Goal: Task Accomplishment & Management: Manage account settings

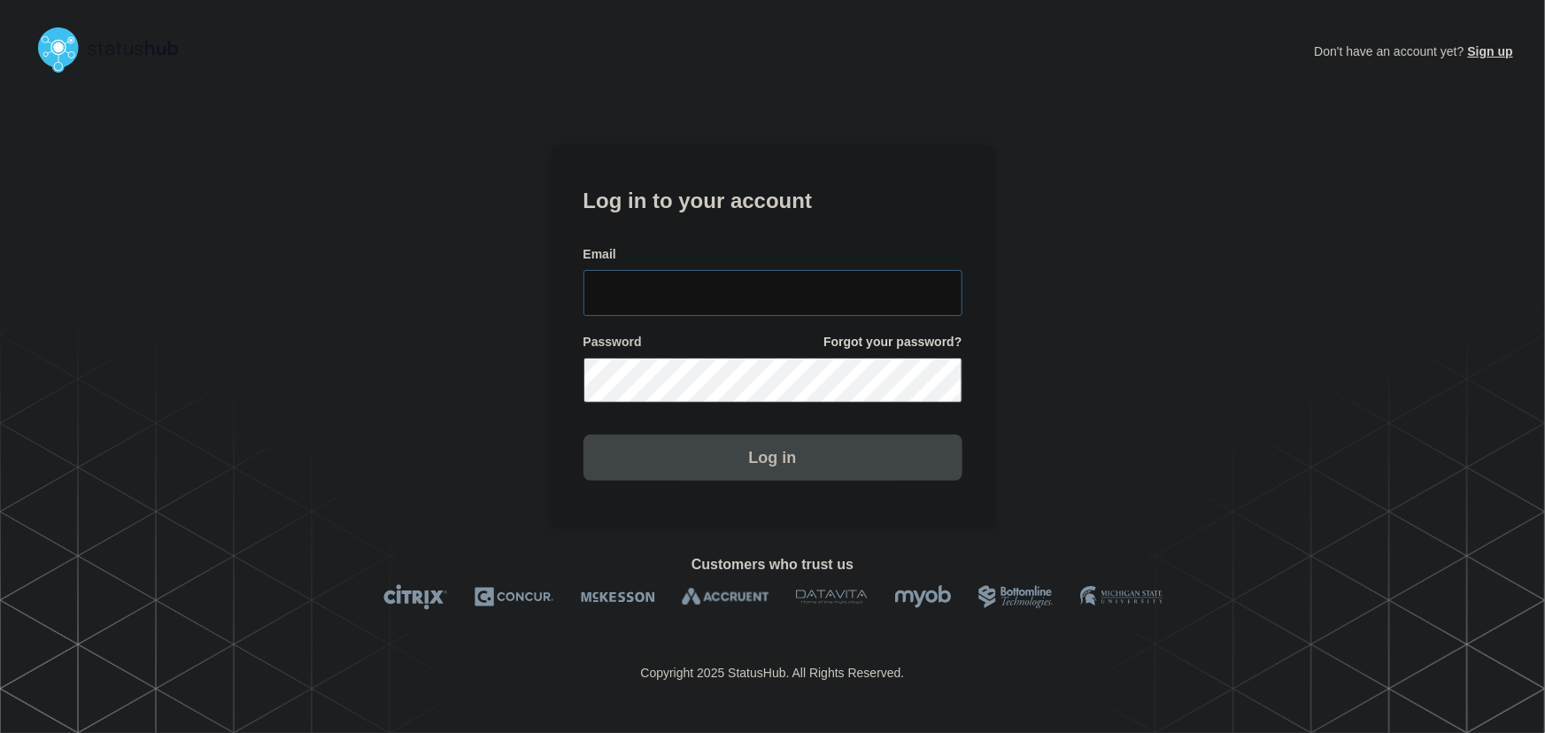
type input "[PERSON_NAME][EMAIL_ADDRESS][PERSON_NAME][DOMAIN_NAME]"
click at [809, 297] on input "[PERSON_NAME][EMAIL_ADDRESS][PERSON_NAME][DOMAIN_NAME]" at bounding box center [772, 293] width 379 height 46
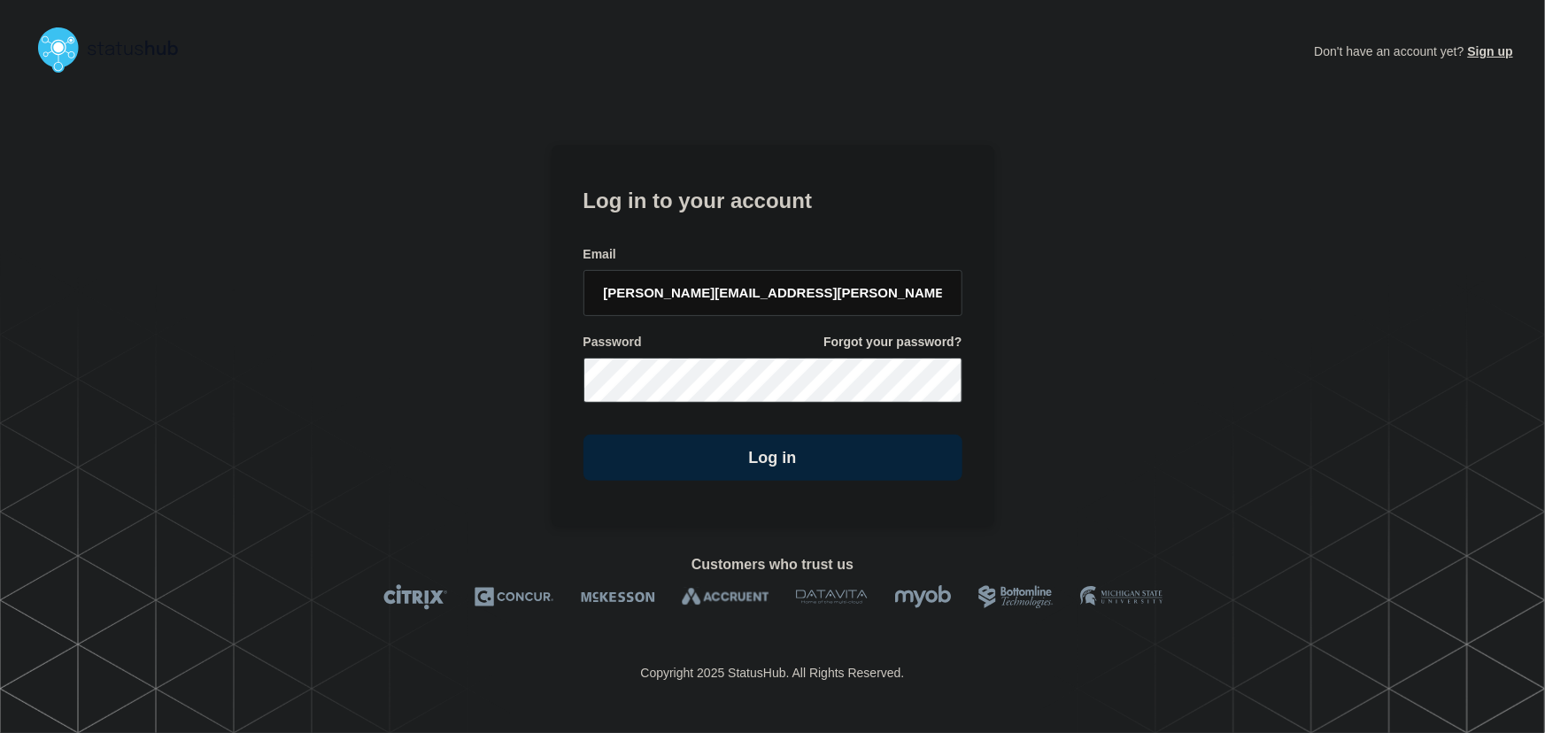
click at [786, 219] on form "Log in to your account Email [PERSON_NAME][EMAIL_ADDRESS][PERSON_NAME][DOMAIN_N…" at bounding box center [772, 331] width 379 height 299
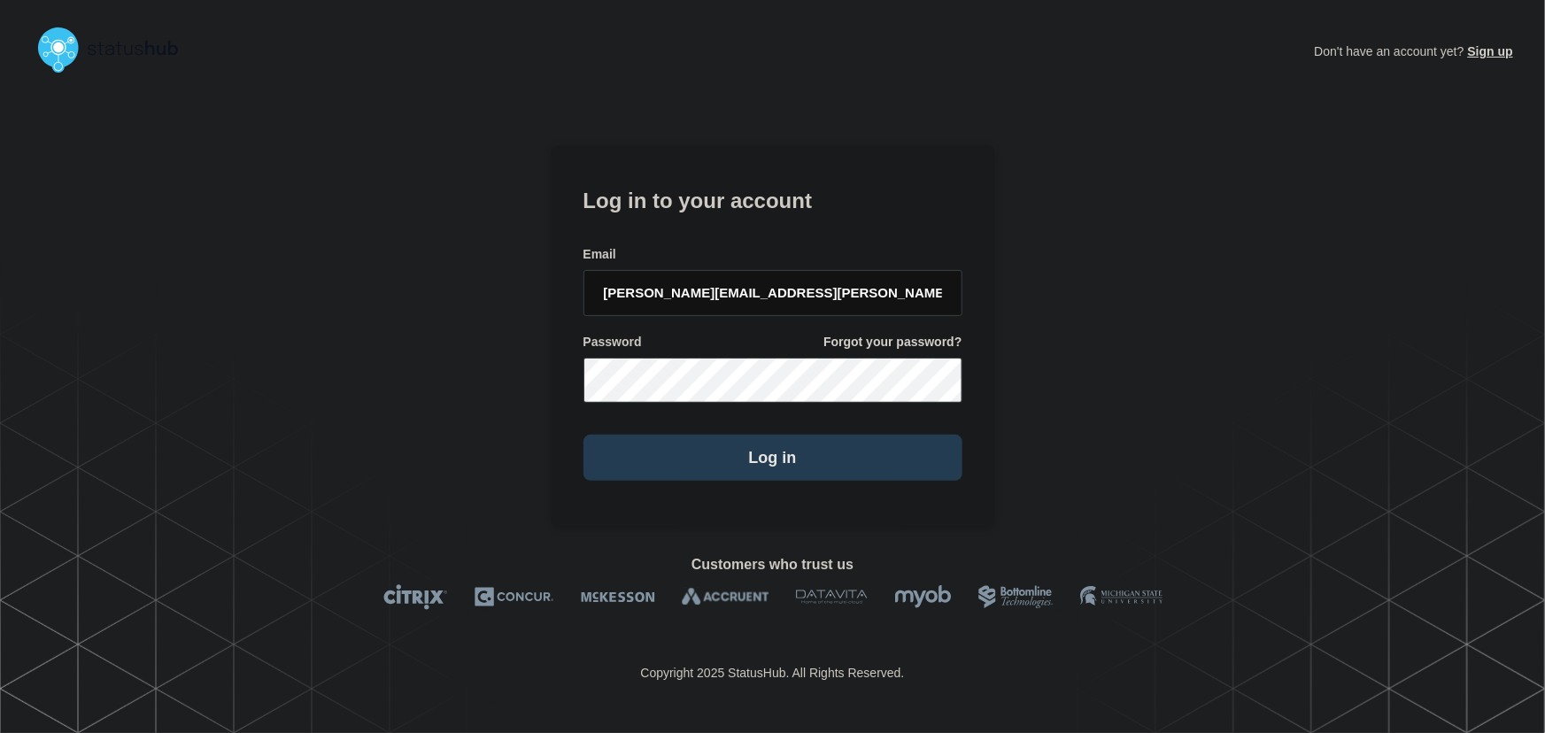
click at [753, 451] on button "Log in" at bounding box center [772, 458] width 379 height 46
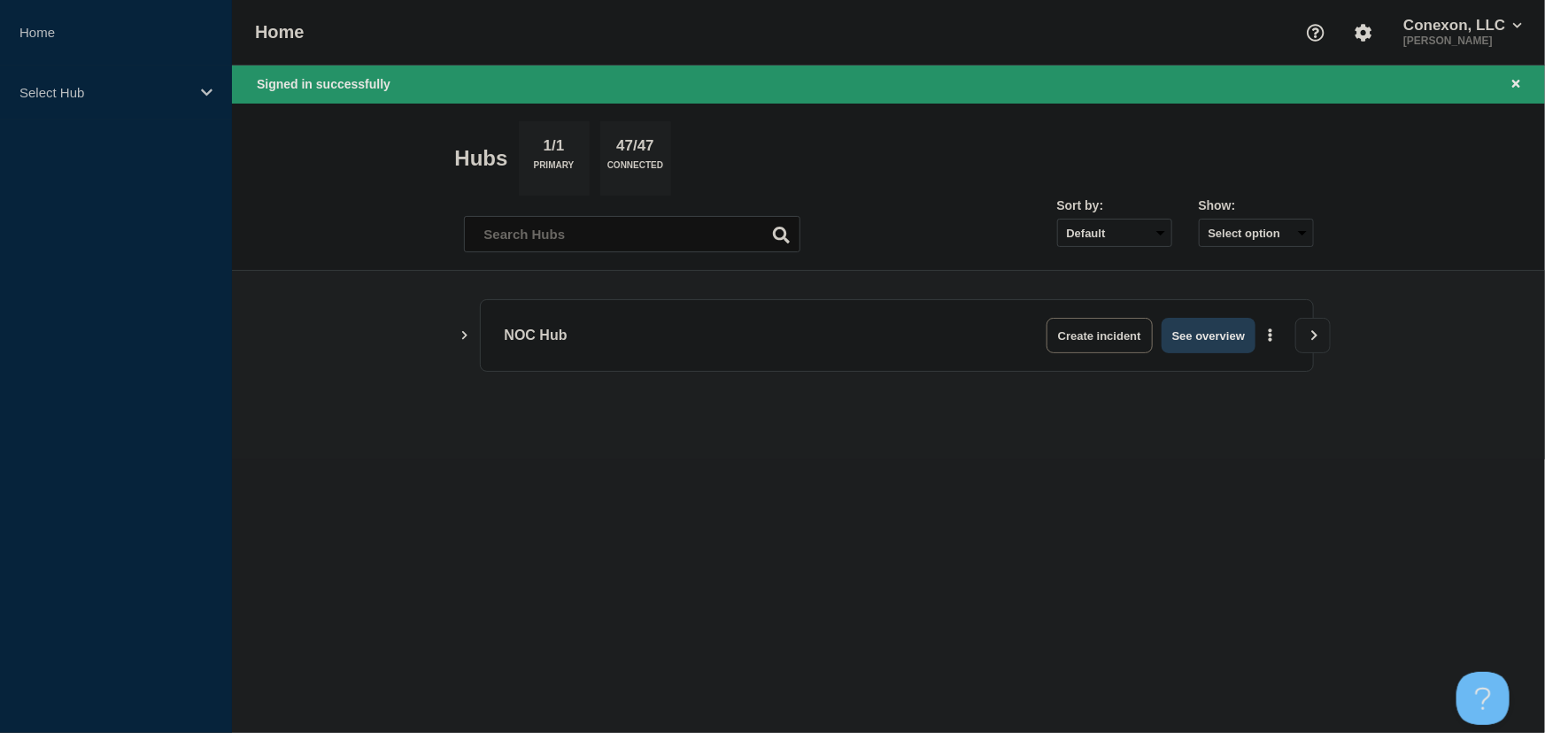
click at [1206, 334] on button "See overview" at bounding box center [1208, 335] width 94 height 35
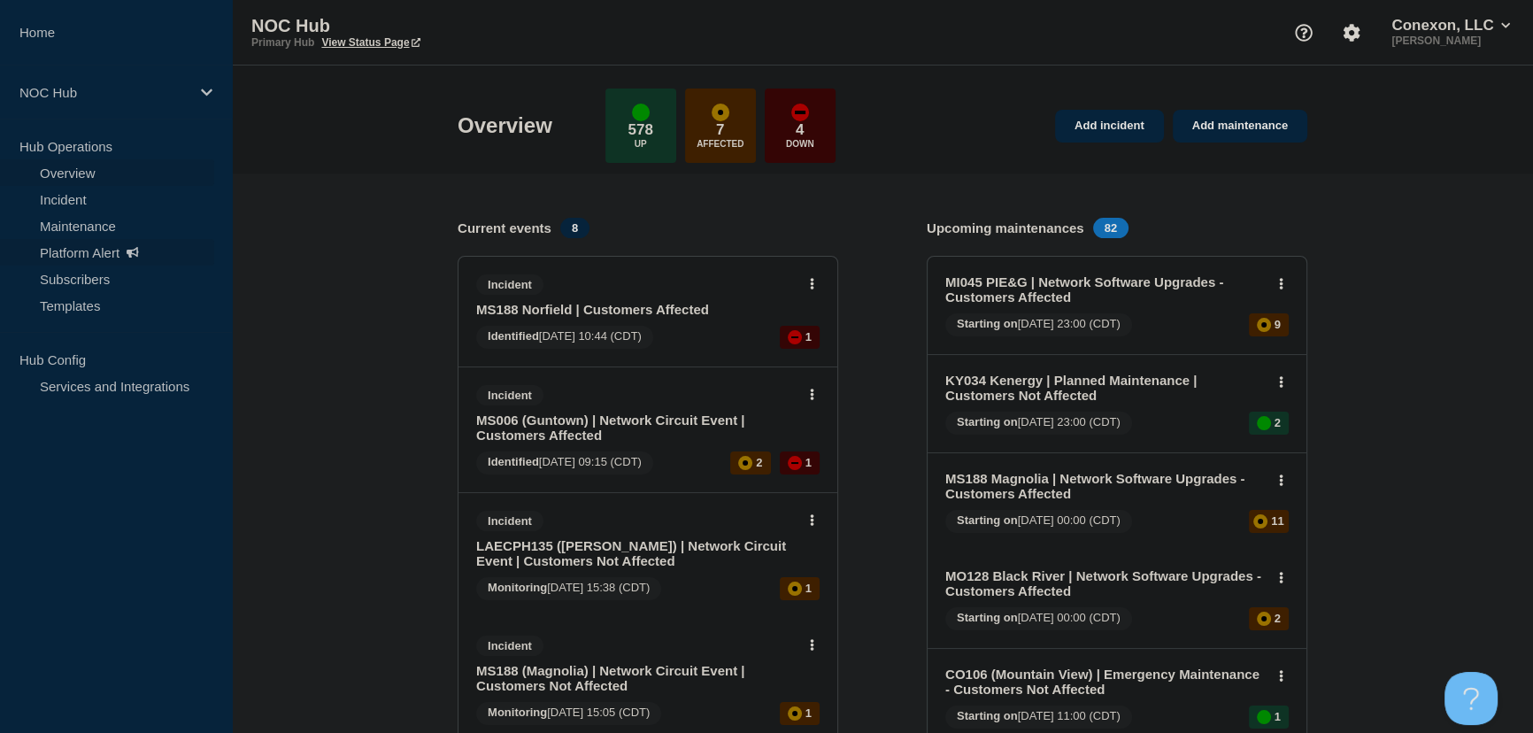
drag, startPoint x: 50, startPoint y: 193, endPoint x: 173, endPoint y: 242, distance: 131.5
click at [50, 193] on link "Incident" at bounding box center [107, 199] width 214 height 27
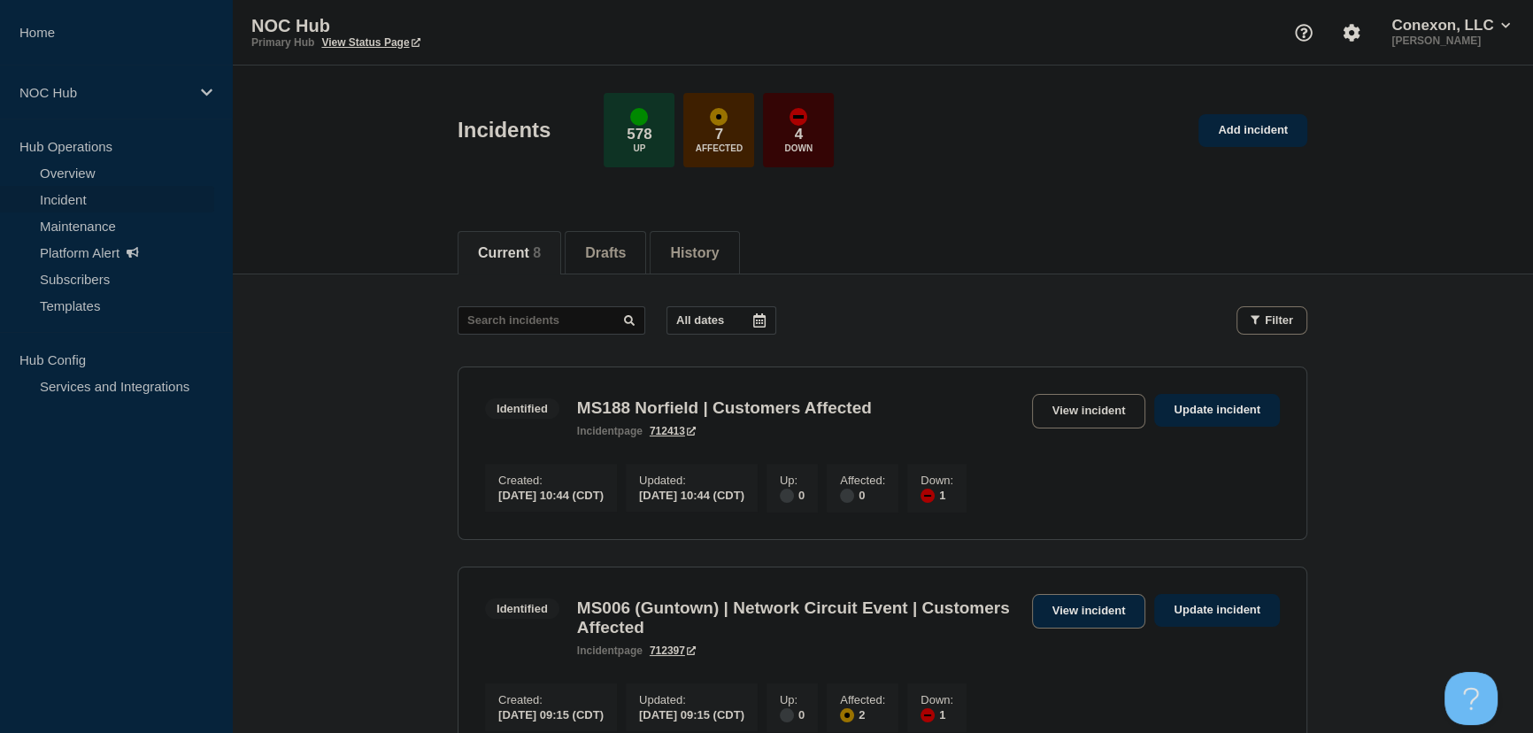
drag, startPoint x: 1068, startPoint y: 624, endPoint x: 1042, endPoint y: 594, distance: 39.6
click at [1066, 624] on link "View incident" at bounding box center [1089, 611] width 114 height 35
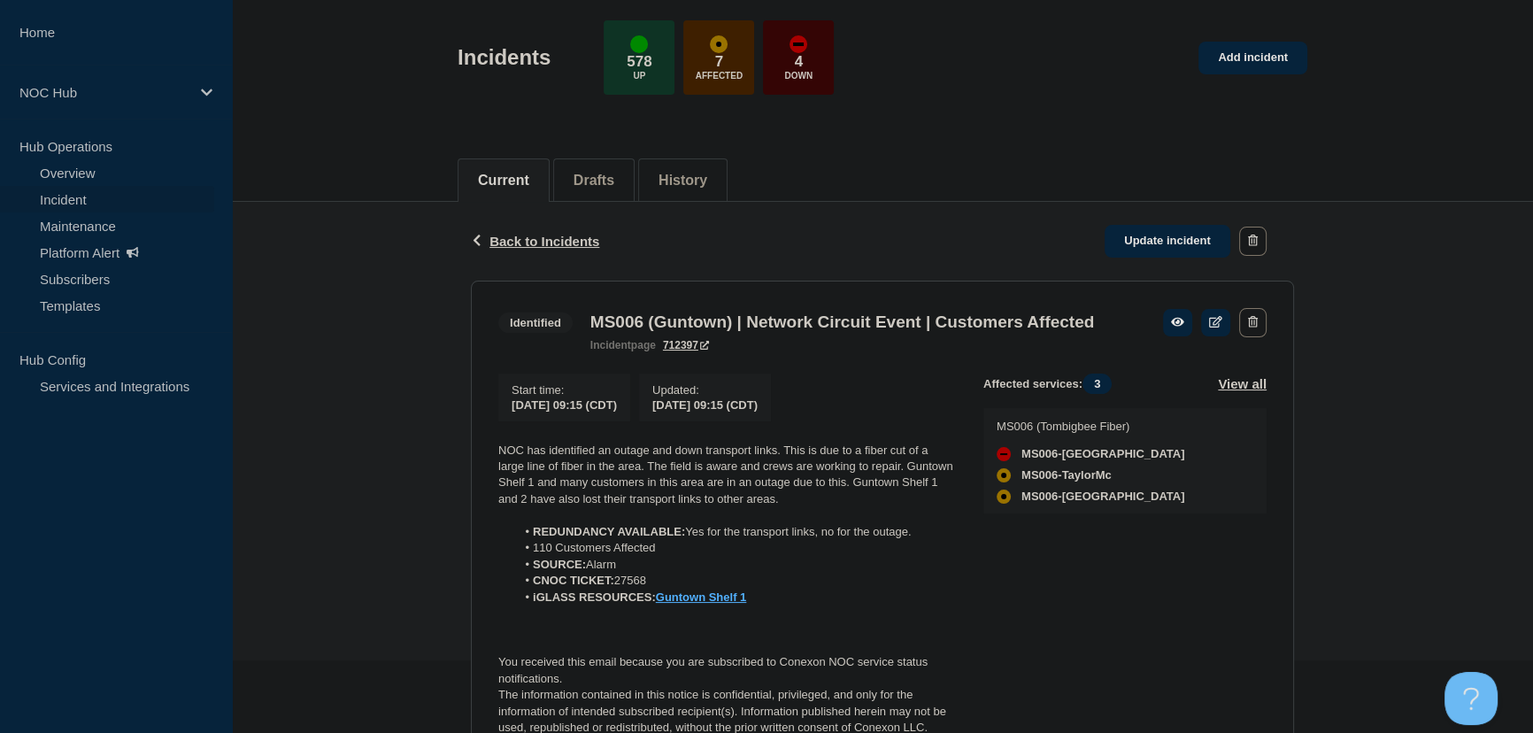
scroll to position [160, 0]
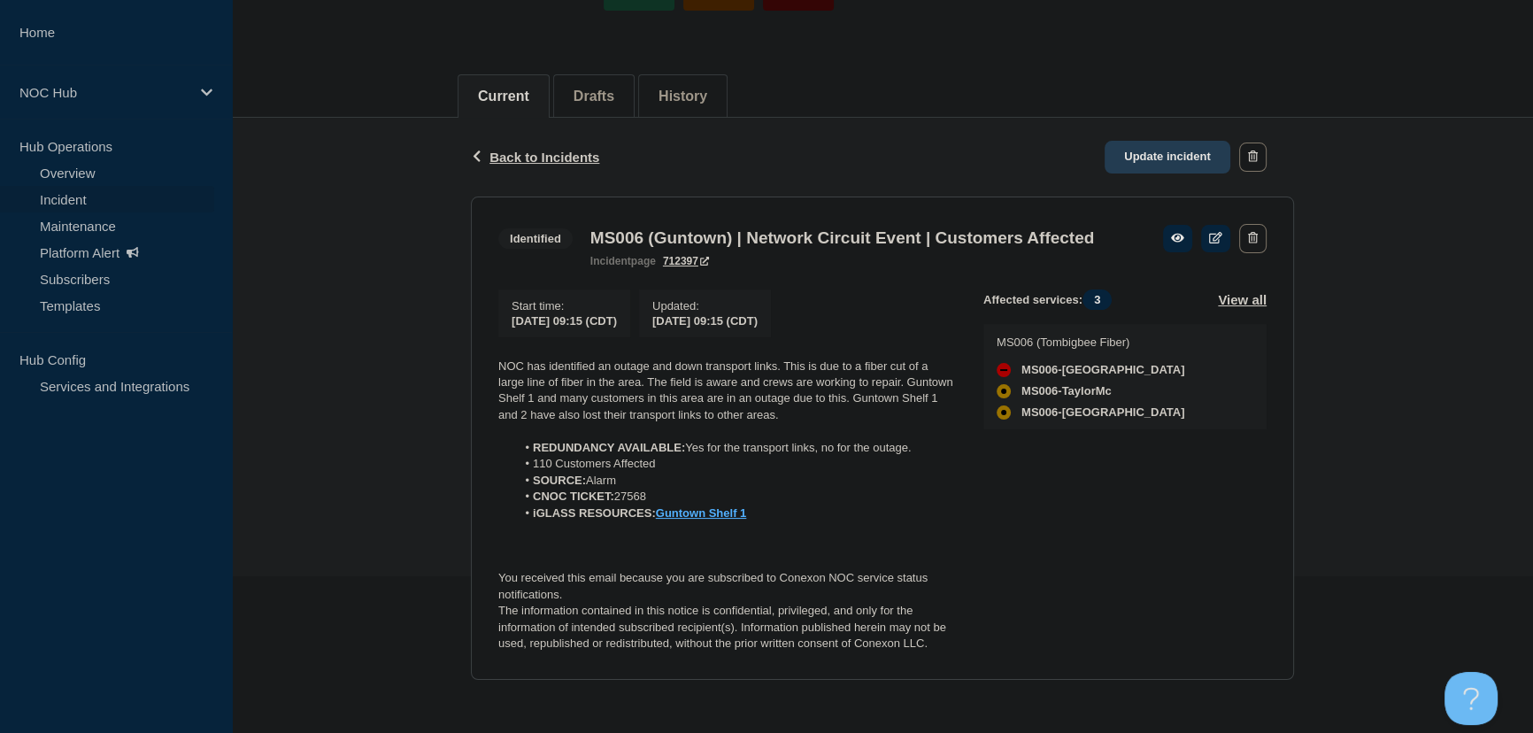
click at [1150, 141] on link "Update incident" at bounding box center [1168, 157] width 126 height 33
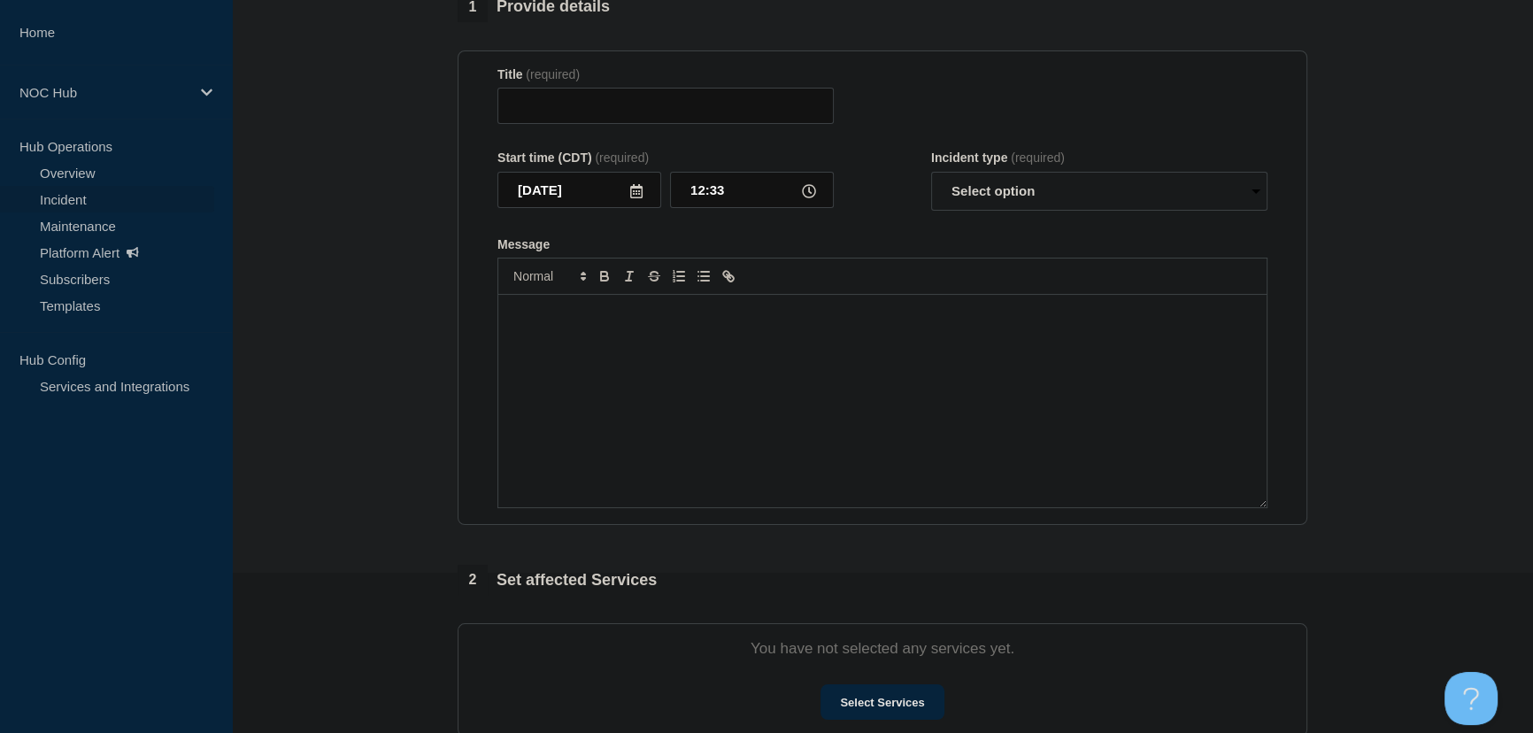
type input "MS006 (Guntown) | Network Circuit Event | Customers Affected"
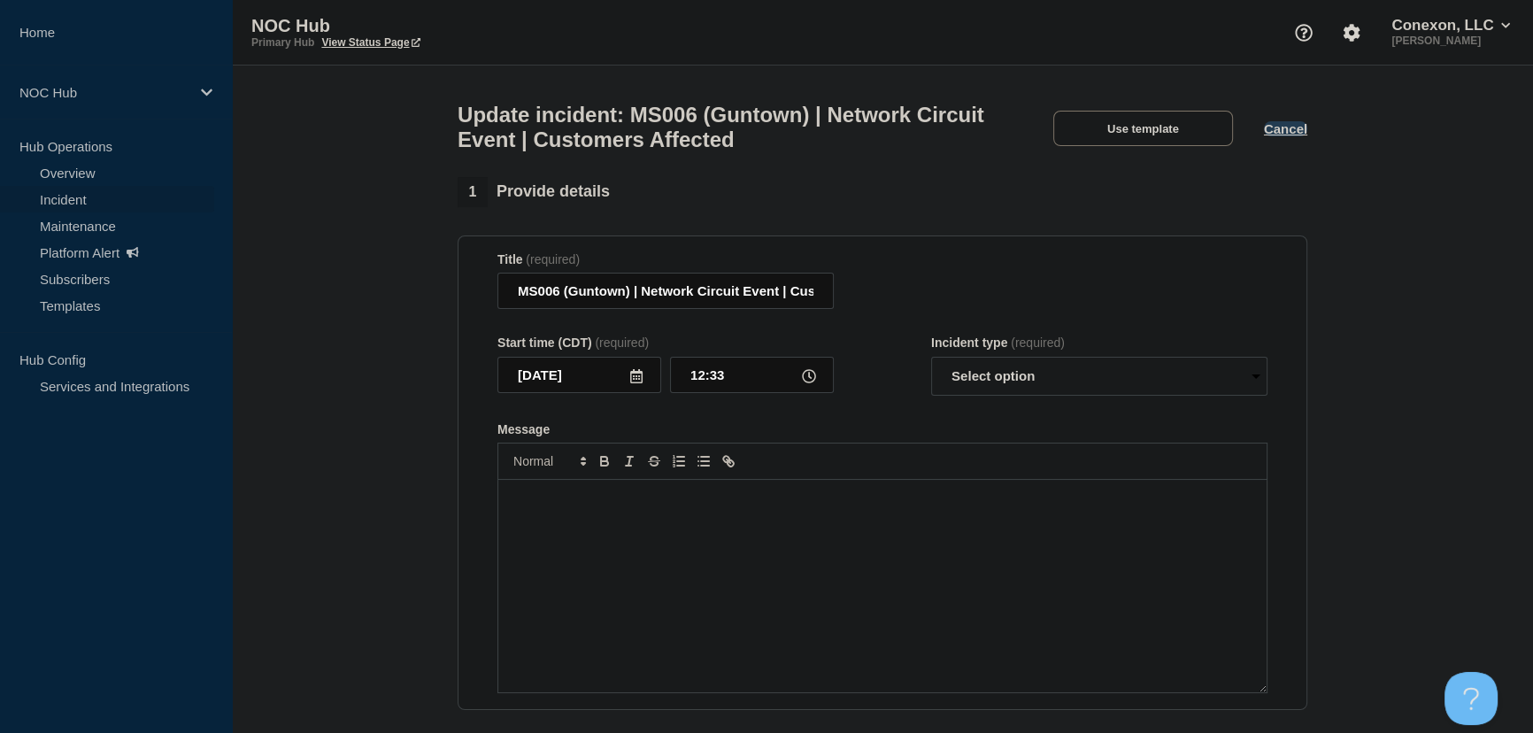
click at [1291, 130] on button "Cancel" at bounding box center [1285, 128] width 43 height 15
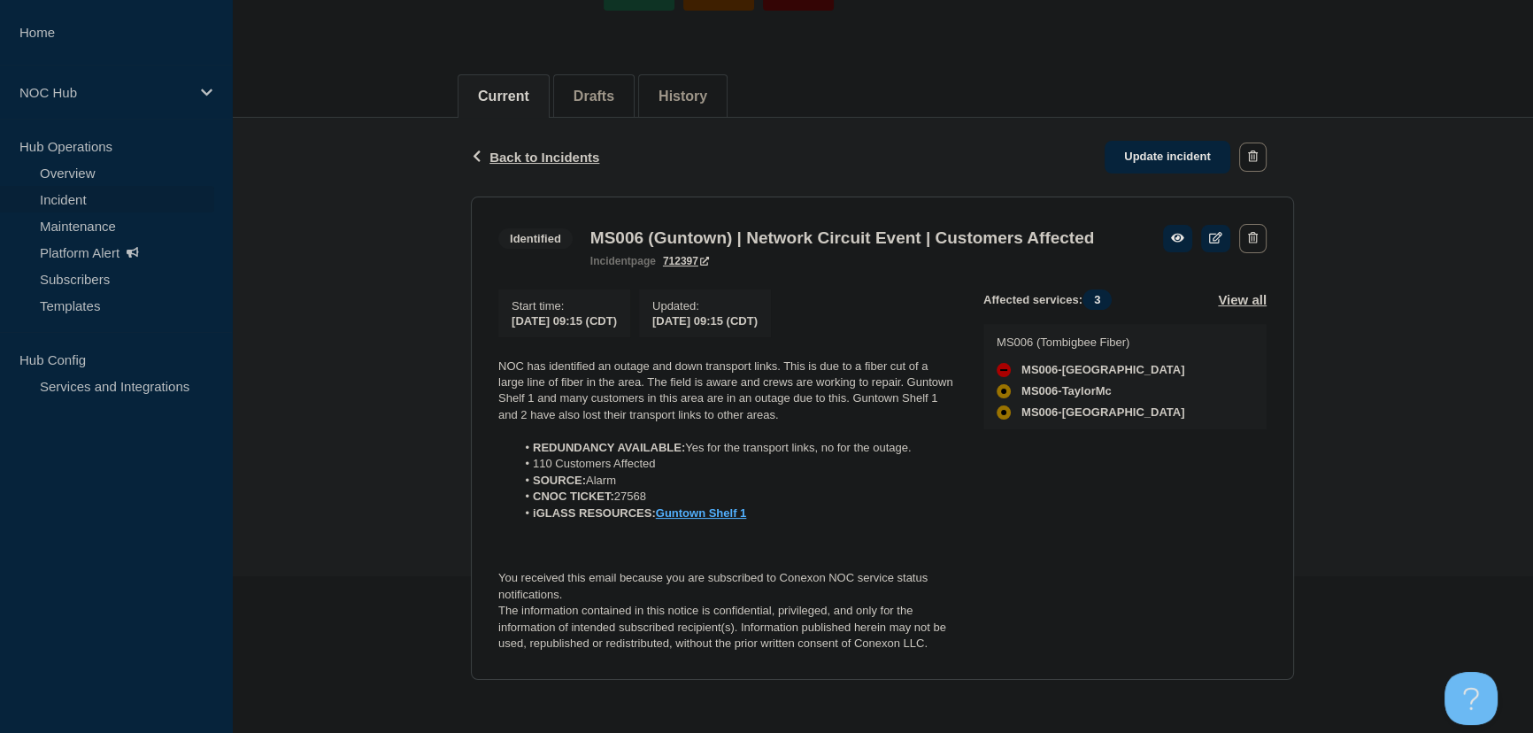
scroll to position [160, 0]
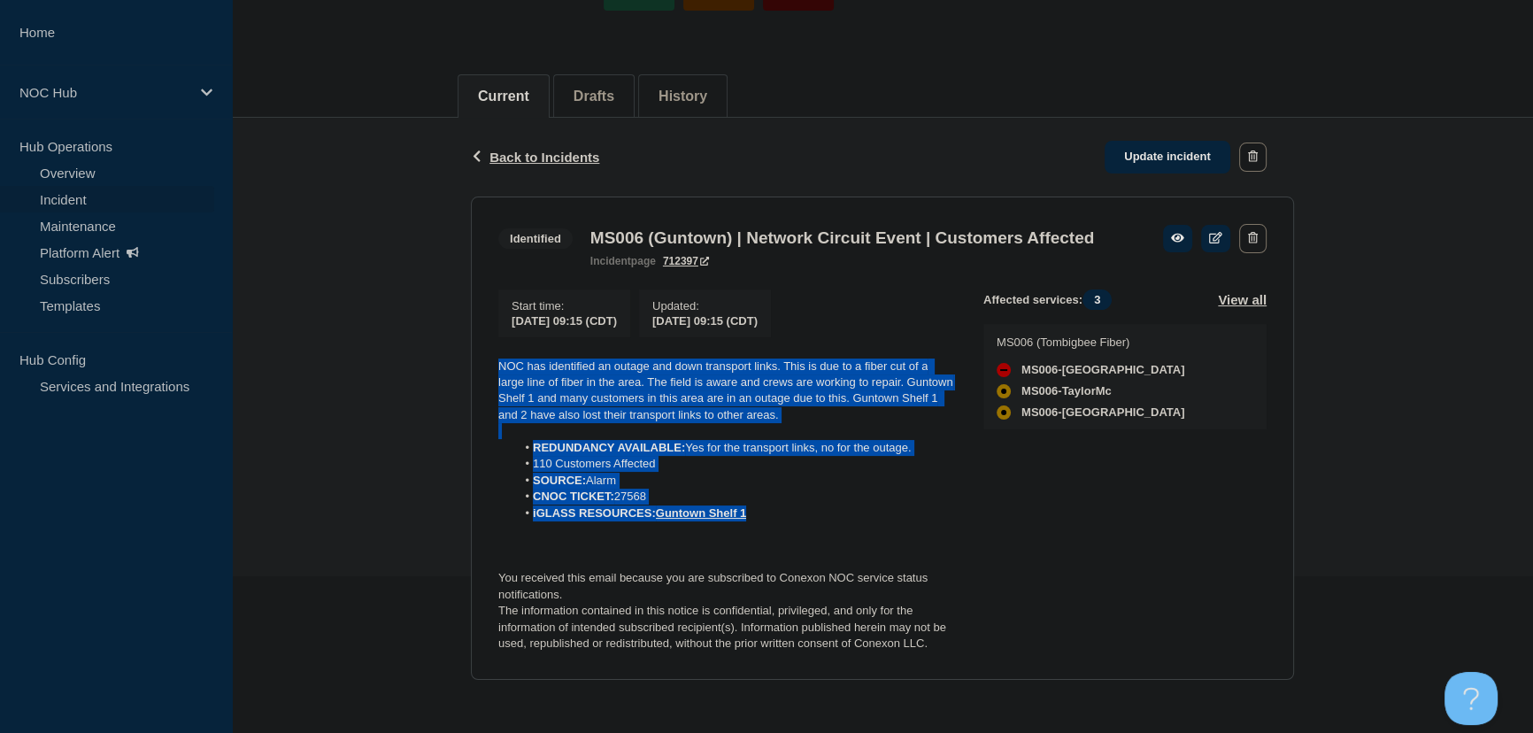
drag, startPoint x: 779, startPoint y: 543, endPoint x: 433, endPoint y: 387, distance: 379.6
click at [433, 387] on div "Back Back to Incidents Update incident Identified MS006 (Guntown) | Network Cir…" at bounding box center [882, 412] width 1301 height 589
copy div "NOC has identified an outage and down transport links. This is due to a fiber c…"
click at [1192, 158] on link "Update incident" at bounding box center [1168, 157] width 126 height 33
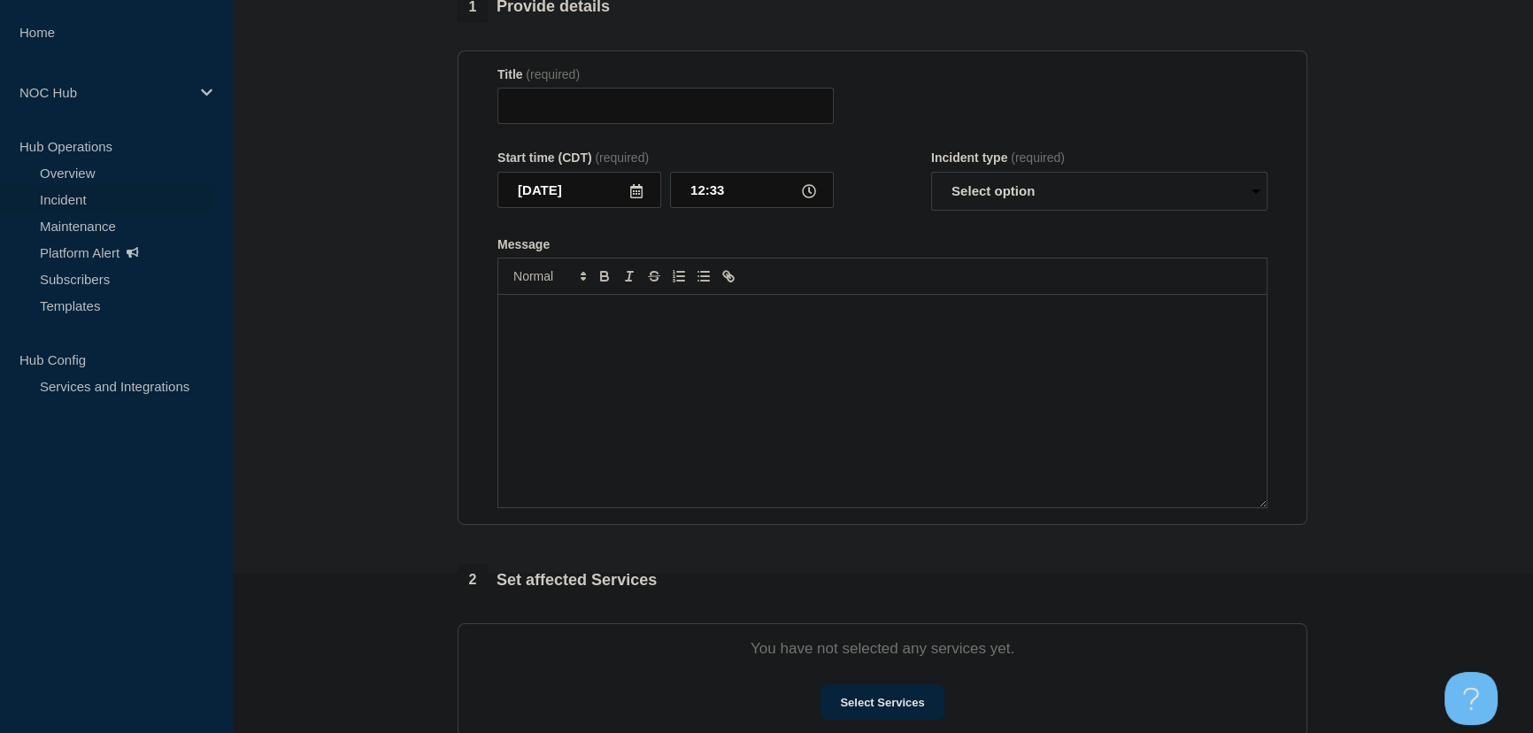
type input "MS006 (Guntown) | Network Circuit Event | Customers Affected"
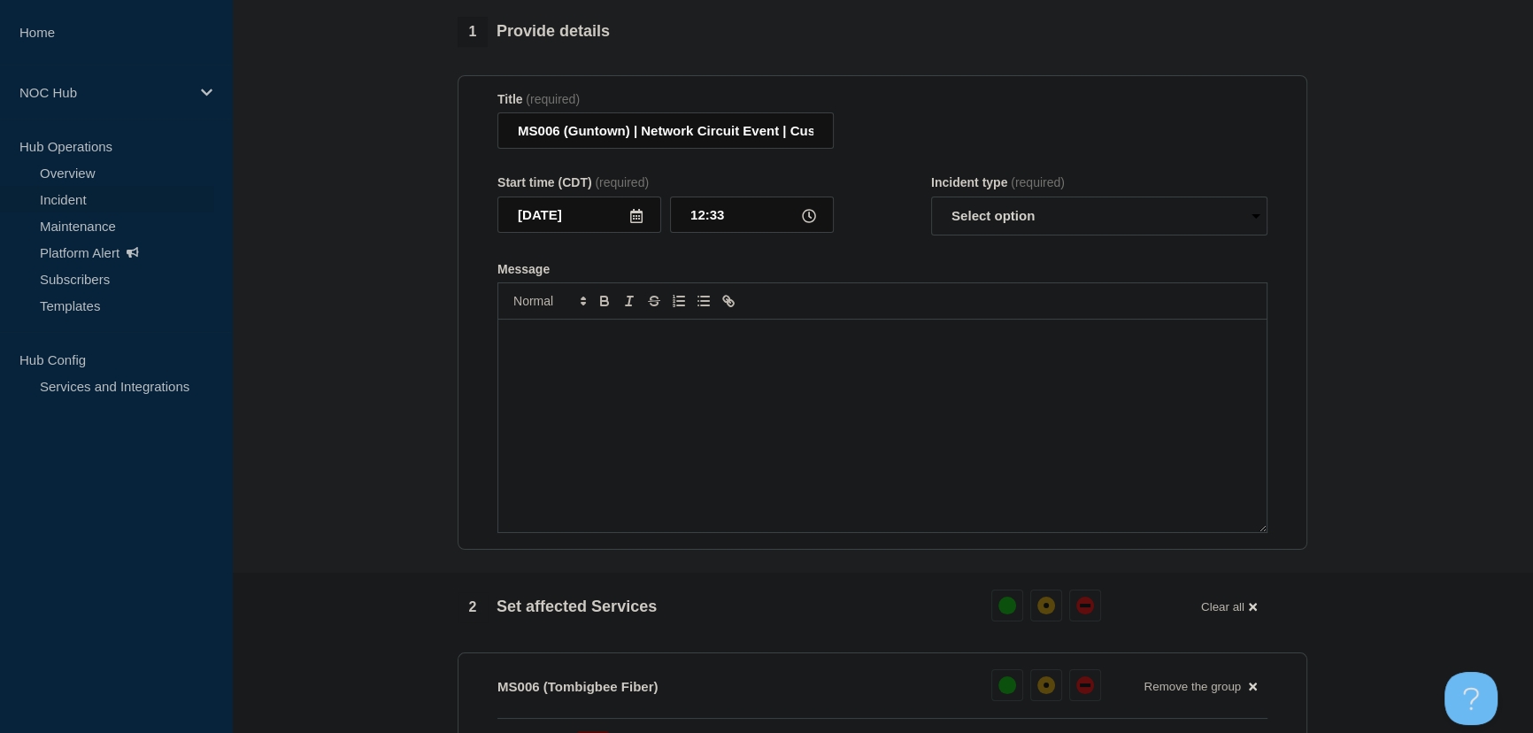
click at [703, 422] on div "Message" at bounding box center [882, 426] width 768 height 212
paste div "Message"
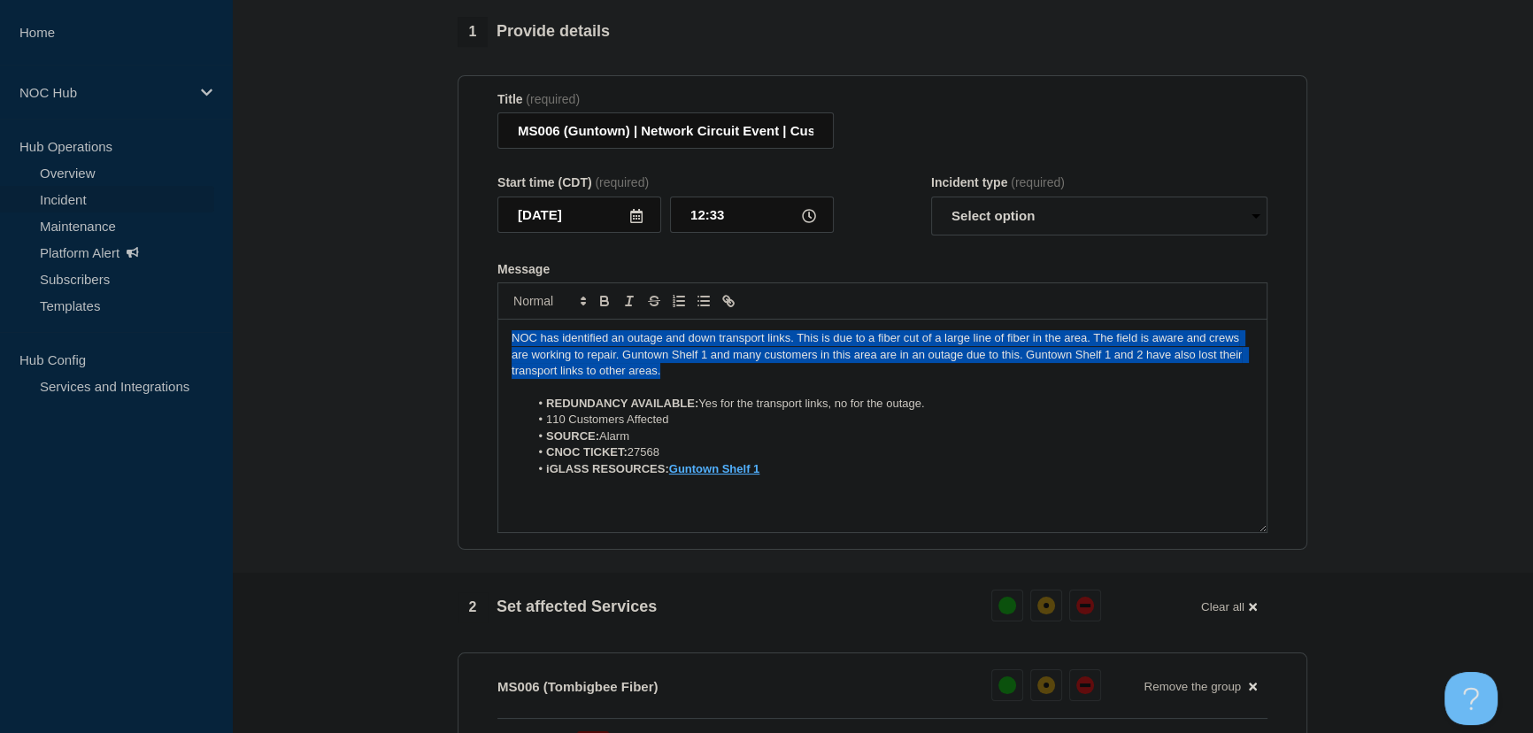
drag, startPoint x: 675, startPoint y: 386, endPoint x: 494, endPoint y: 345, distance: 186.0
click at [494, 345] on section "Title (required) MS006 (Guntown) | Network Circuit Event | Customers Affected S…" at bounding box center [883, 312] width 850 height 475
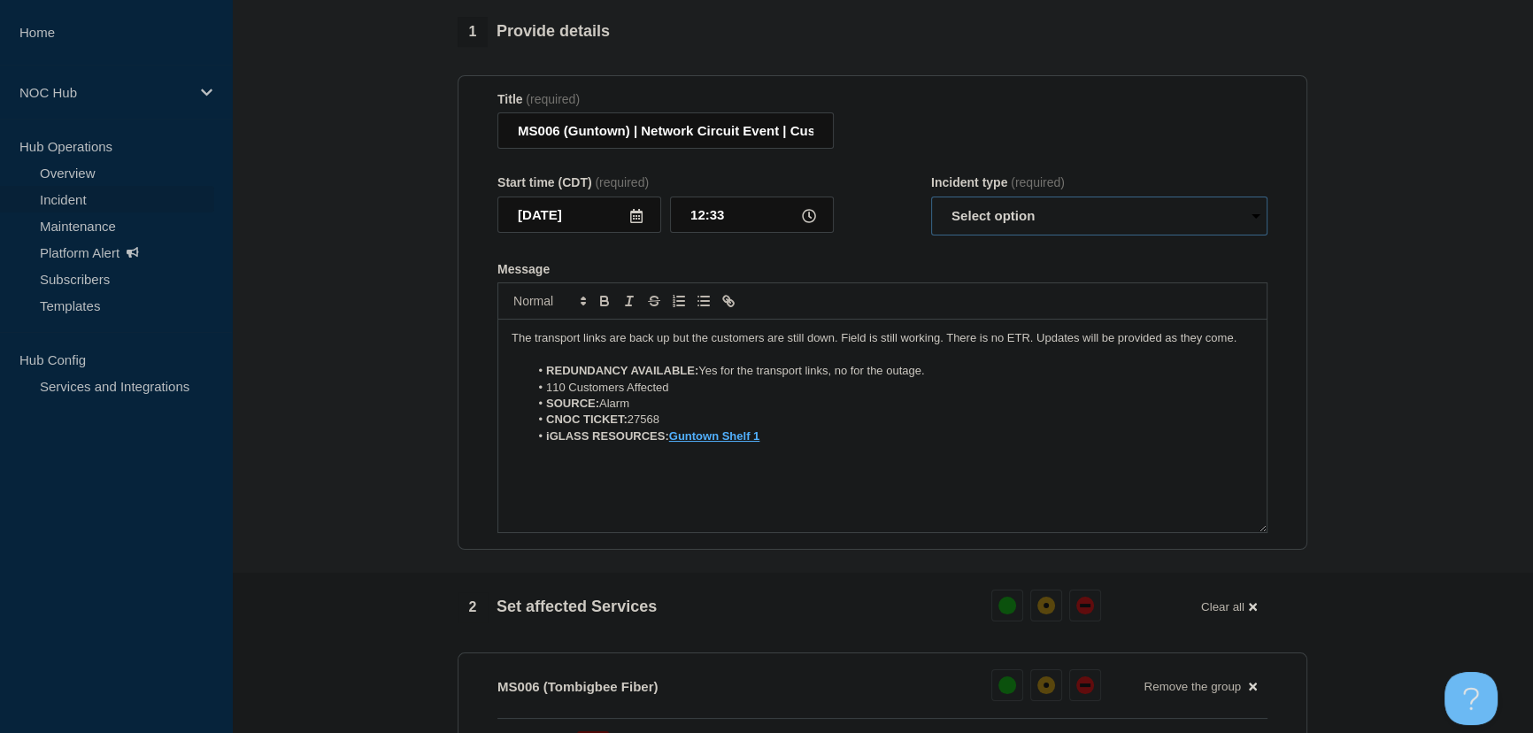
drag, startPoint x: 1018, startPoint y: 217, endPoint x: 1011, endPoint y: 231, distance: 15.8
click at [1013, 229] on select "Select option Investigating Identified Monitoring Resolved" at bounding box center [1099, 216] width 336 height 39
select select "identified"
click at [931, 205] on select "Select option Investigating Identified Monitoring Resolved" at bounding box center [1099, 216] width 336 height 39
click at [944, 264] on form "Title (required) MS006 (Guntown) | Network Circuit Event | Customers Affected S…" at bounding box center [882, 313] width 770 height 442
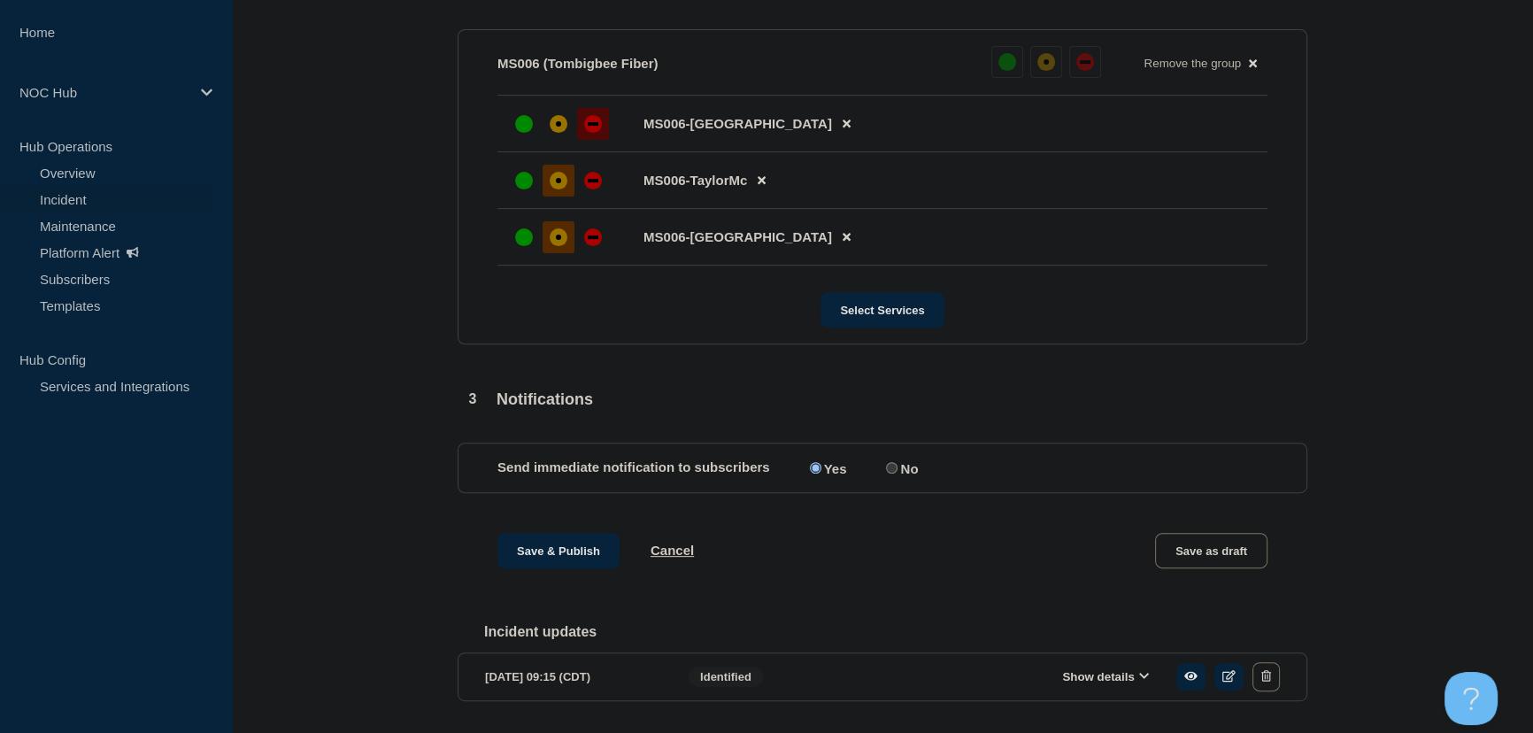
scroll to position [844, 0]
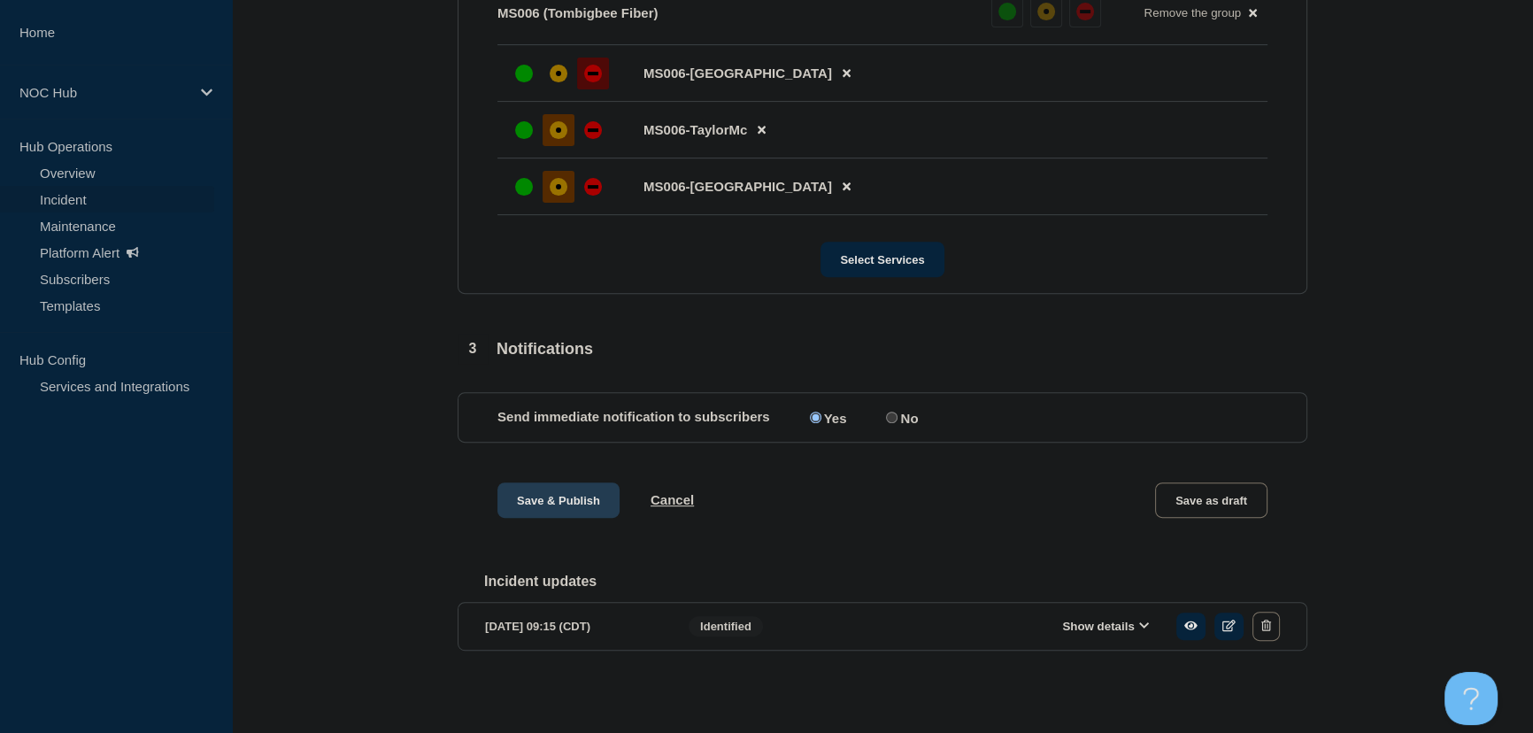
click at [533, 505] on button "Save & Publish" at bounding box center [558, 499] width 122 height 35
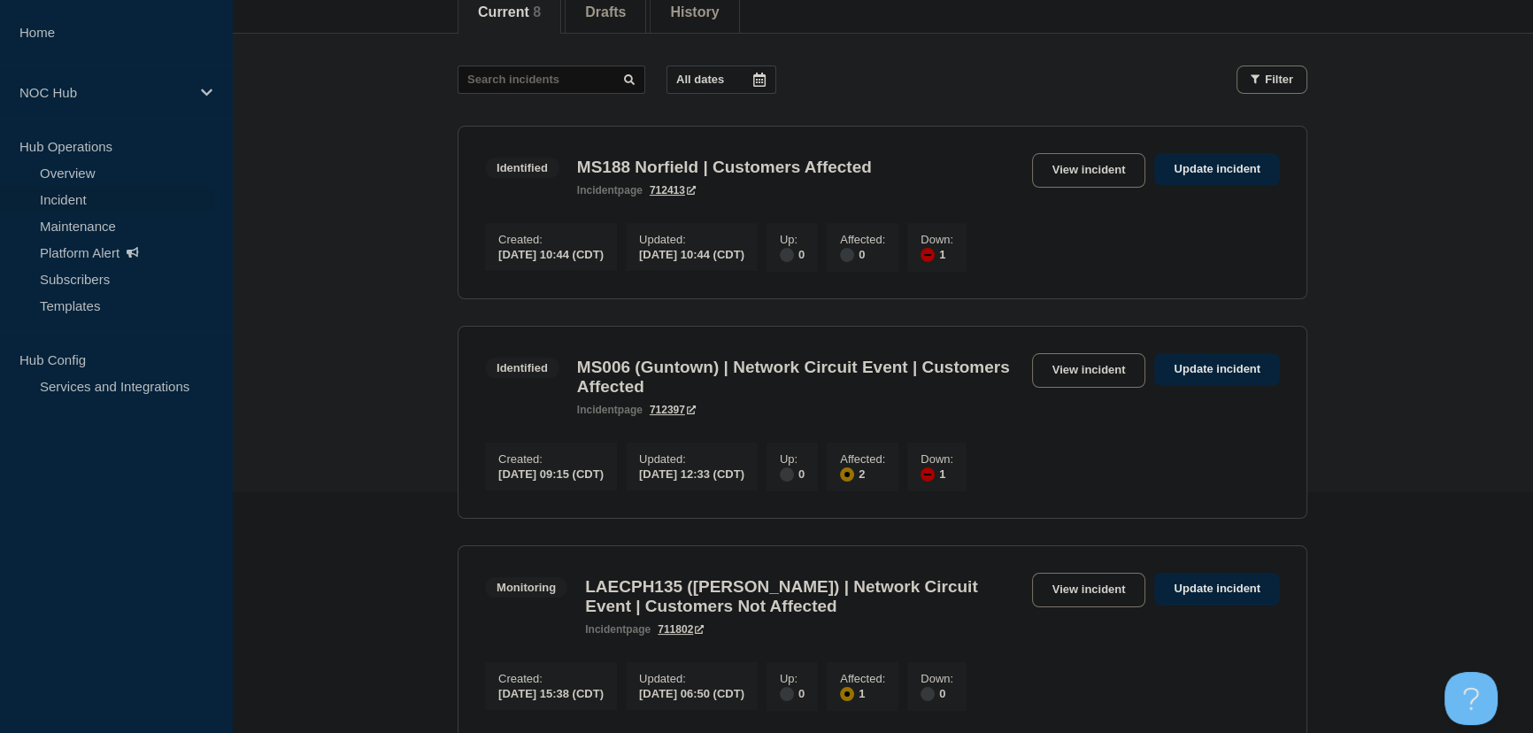
scroll to position [321, 0]
